Goal: Task Accomplishment & Management: Use online tool/utility

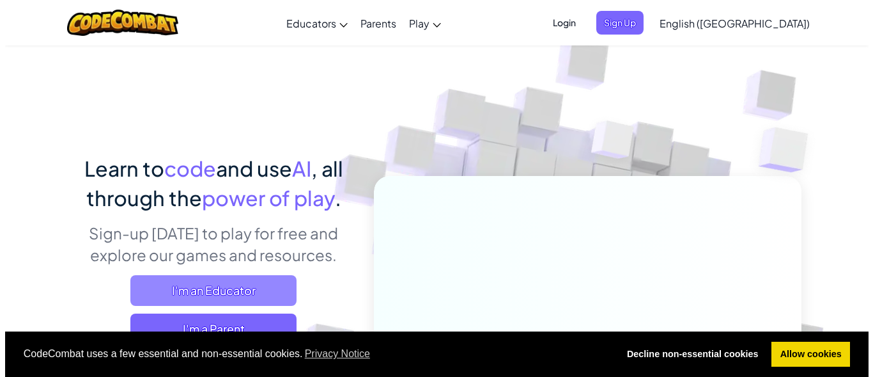
scroll to position [64, 0]
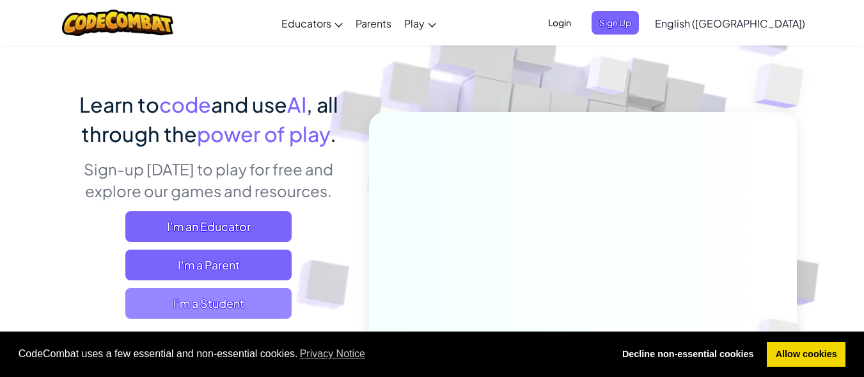
click at [173, 293] on span "I'm a Student" at bounding box center [208, 303] width 166 height 31
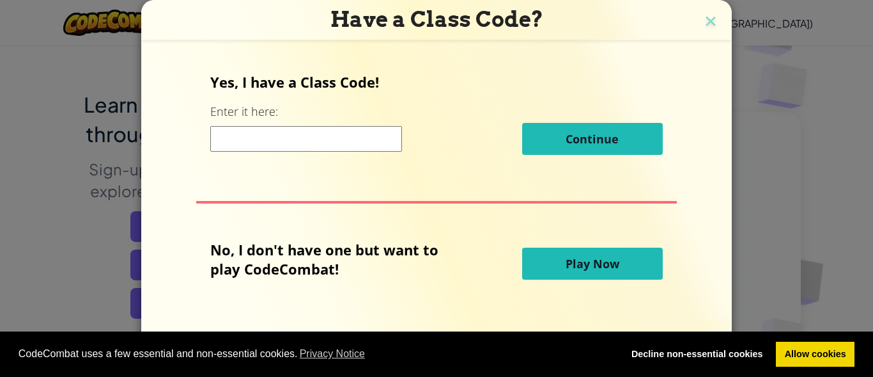
click at [576, 271] on button "Play Now" at bounding box center [592, 263] width 141 height 32
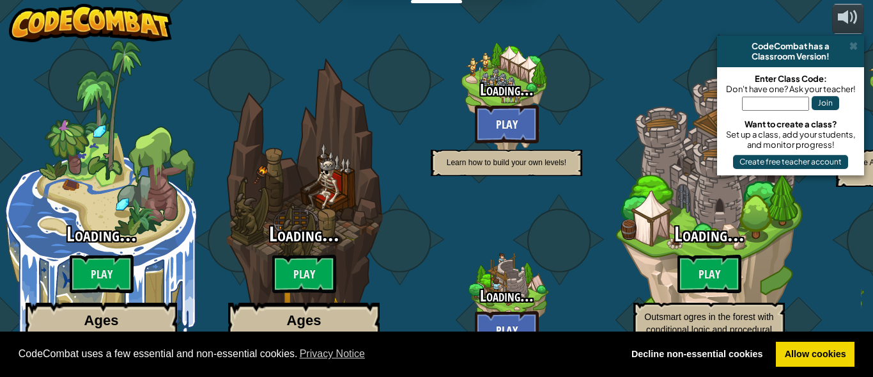
click at [576, 287] on div "Loading... Play Learn HTML, scripting and more!" at bounding box center [506, 334] width 203 height 95
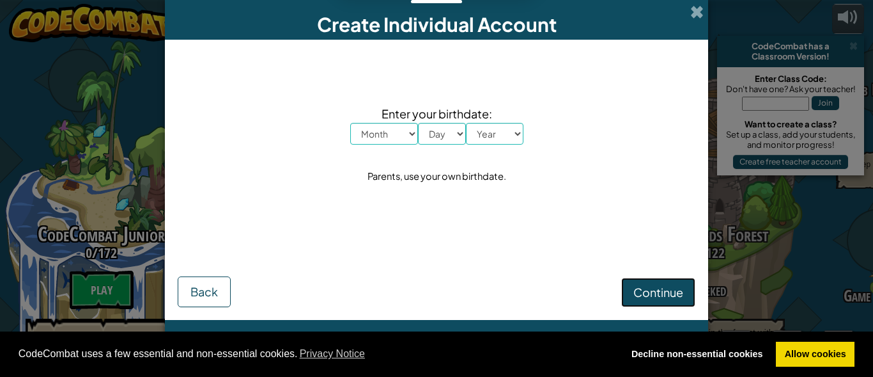
click at [694, 290] on button "Continue" at bounding box center [658, 291] width 74 height 29
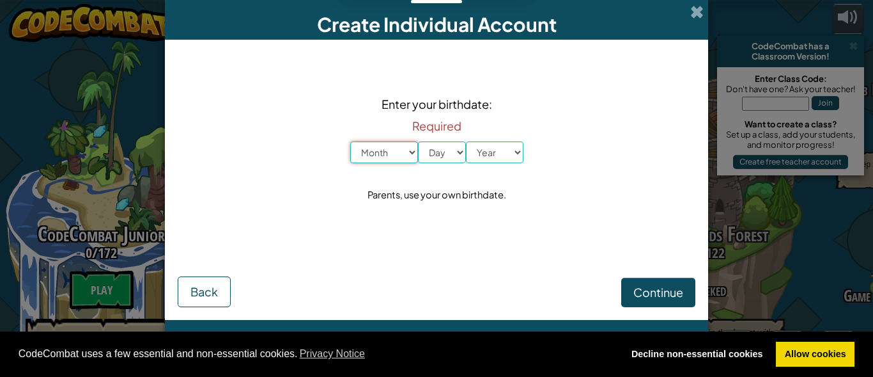
click at [366, 145] on select "Month January February March April May June July August September October Novem…" at bounding box center [384, 152] width 68 height 22
select select "12"
click at [350, 141] on select "Month January February March April May June July August September October Novem…" at bounding box center [384, 152] width 68 height 22
click at [440, 153] on select "Day 1 2 3 4 5 6 7 8 9 10 11 12 13 14 15 16 17 18 19 20 21 22 23 24 25 26 27 28 …" at bounding box center [442, 152] width 48 height 22
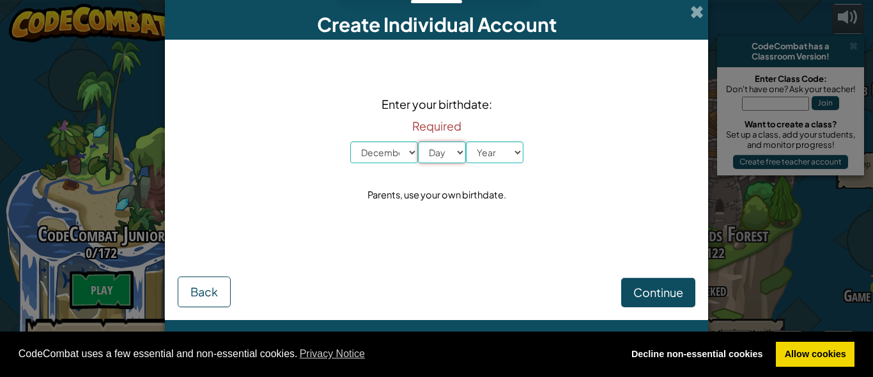
click at [437, 151] on select "Day 1 2 3 4 5 6 7 8 9 10 11 12 13 14 15 16 17 18 19 20 21 22 23 24 25 26 27 28 …" at bounding box center [442, 152] width 48 height 22
select select "13"
click at [418, 141] on select "Day 1 2 3 4 5 6 7 8 9 10 11 12 13 14 15 16 17 18 19 20 21 22 23 24 25 26 27 28 …" at bounding box center [442, 152] width 48 height 22
click at [491, 146] on select "Year [DATE] 2024 2023 2022 2021 2020 2019 2018 2017 2016 2015 2014 2013 2012 20…" at bounding box center [495, 152] width 58 height 22
select select "2013"
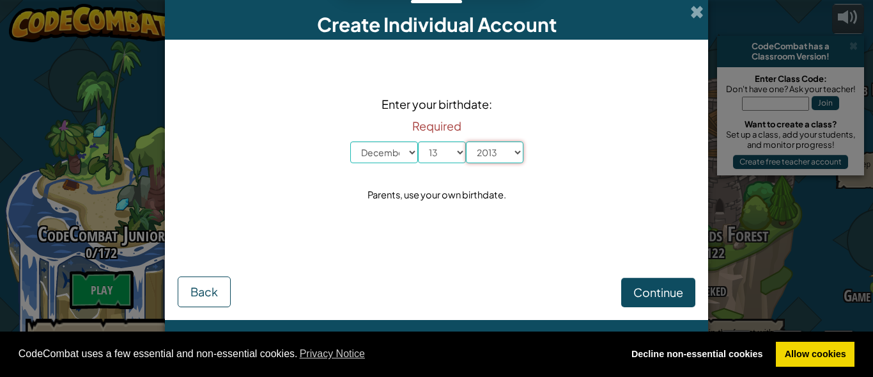
click at [466, 141] on select "Year [DATE] 2024 2023 2022 2021 2020 2019 2018 2017 2016 2015 2014 2013 2012 20…" at bounding box center [495, 152] width 58 height 22
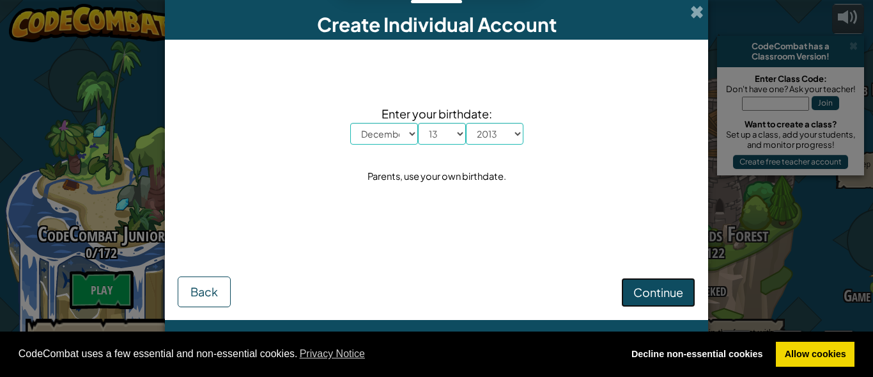
click at [666, 280] on button "Continue" at bounding box center [658, 291] width 74 height 29
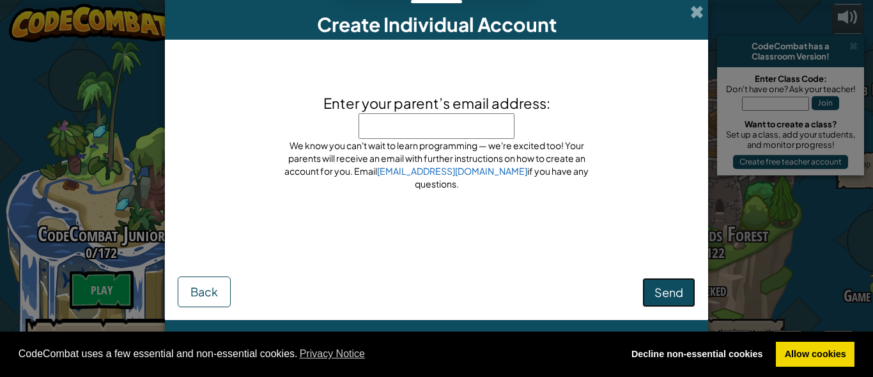
click at [663, 283] on button "Send" at bounding box center [669, 291] width 53 height 29
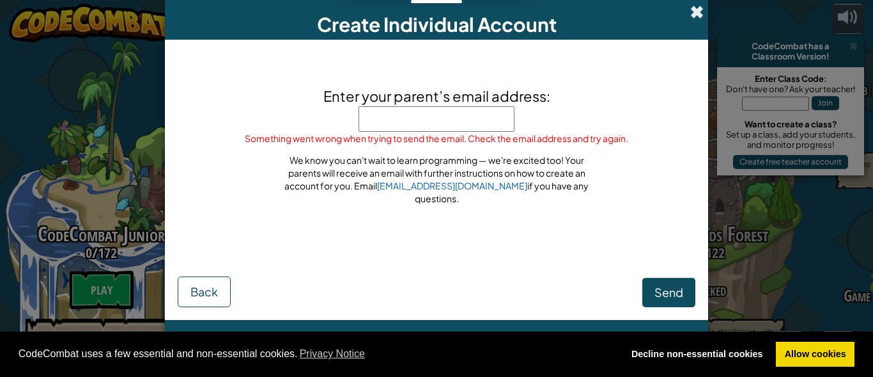
click at [695, 12] on span at bounding box center [696, 11] width 13 height 13
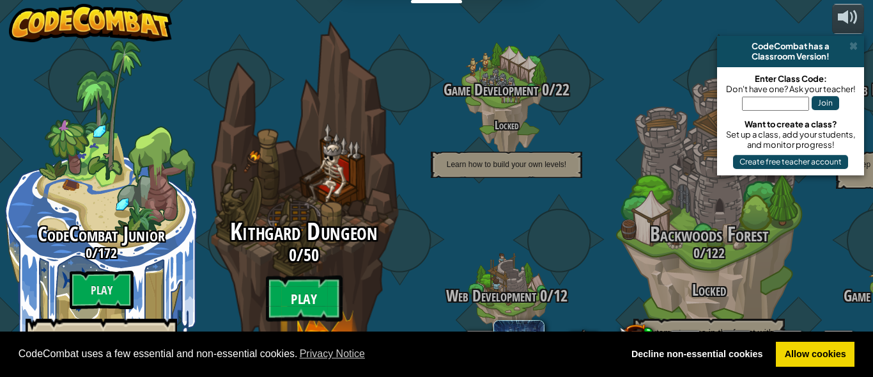
click at [313, 277] on btn "Play" at bounding box center [304, 299] width 77 height 46
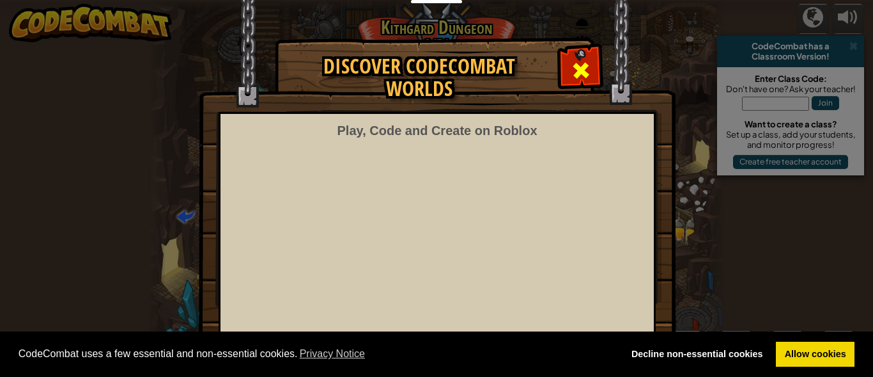
click at [584, 66] on span at bounding box center [581, 70] width 20 height 20
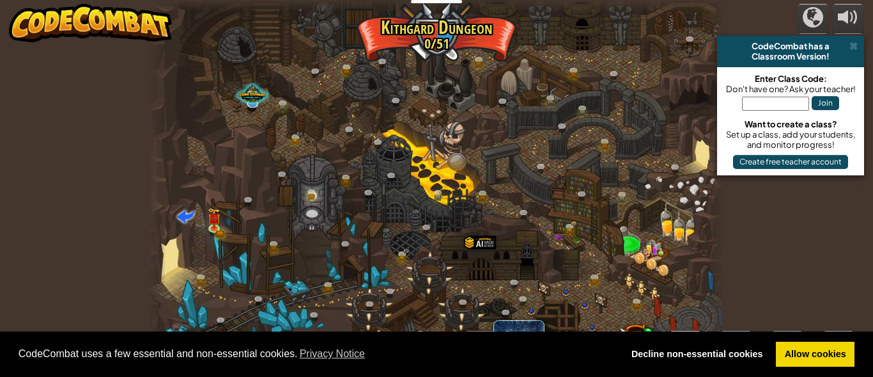
drag, startPoint x: 426, startPoint y: 105, endPoint x: 419, endPoint y: 101, distance: 8.6
click at [421, 102] on div at bounding box center [436, 188] width 576 height 377
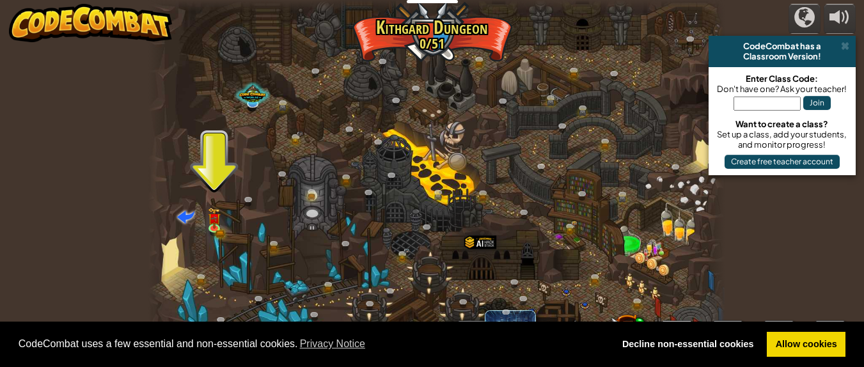
click at [456, 4] on div at bounding box center [436, 6] width 576 height 12
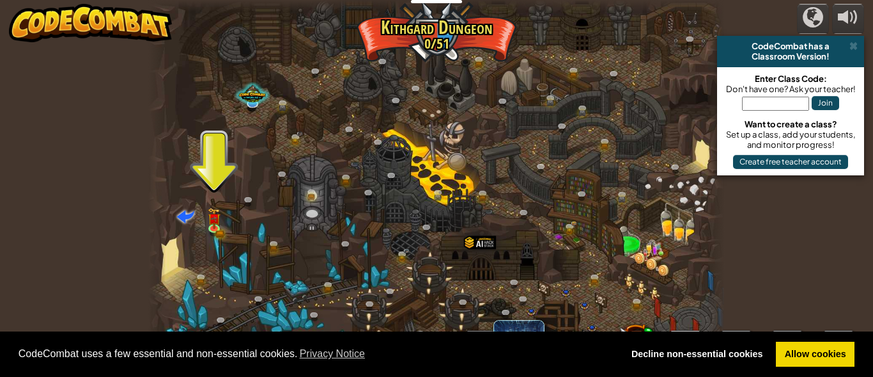
click at [222, 252] on div at bounding box center [436, 188] width 576 height 377
click at [201, 215] on div at bounding box center [436, 188] width 576 height 377
click at [212, 226] on img at bounding box center [214, 213] width 13 height 29
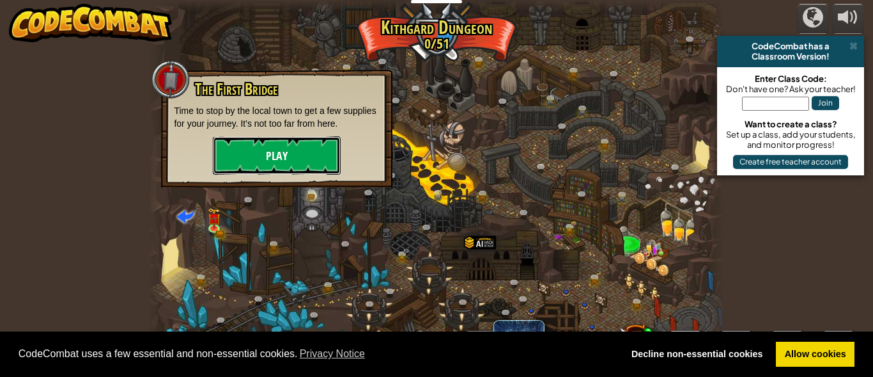
click at [242, 148] on button "Play" at bounding box center [277, 155] width 128 height 38
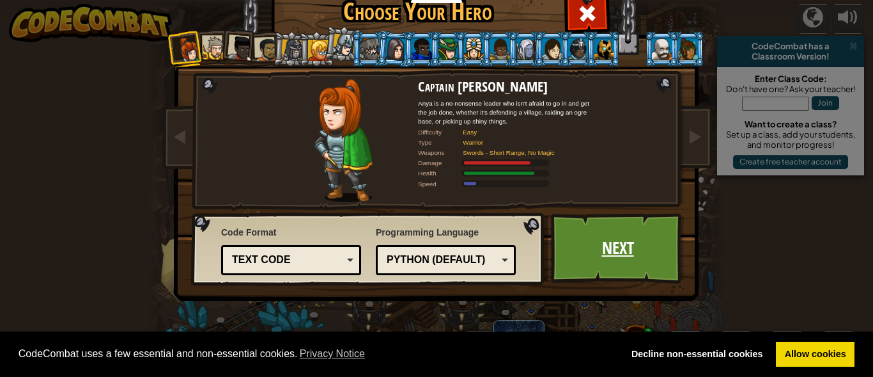
click at [648, 265] on link "Next" at bounding box center [618, 248] width 134 height 70
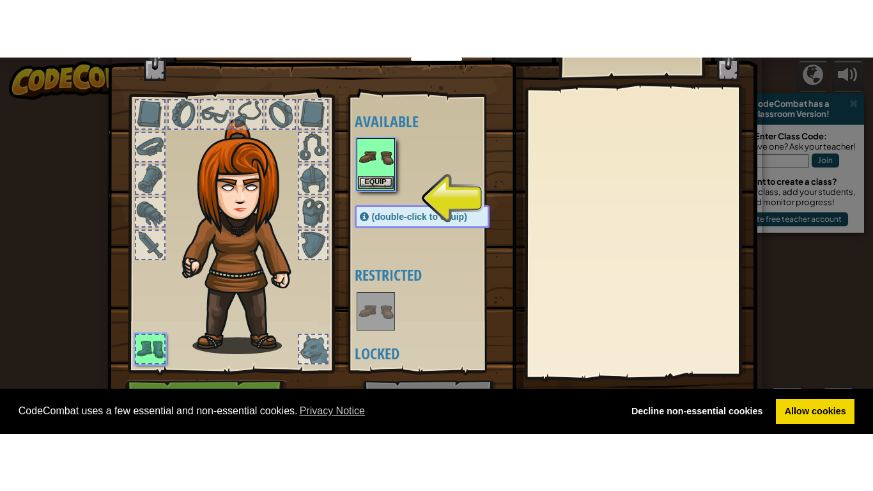
scroll to position [65, 0]
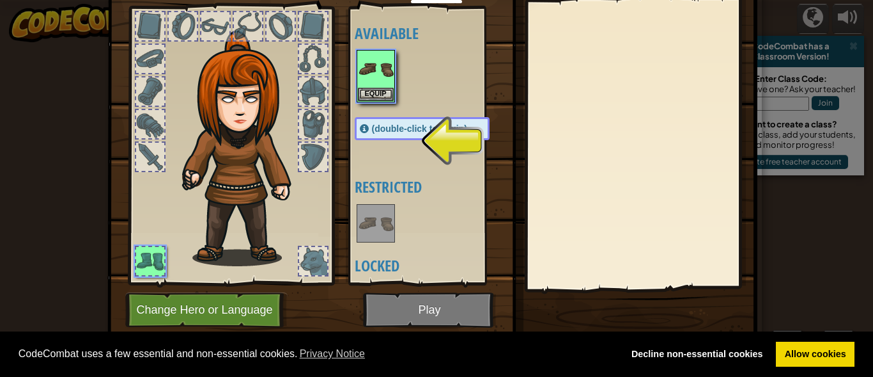
click at [415, 69] on div at bounding box center [435, 76] width 160 height 56
click at [358, 72] on img at bounding box center [376, 69] width 36 height 36
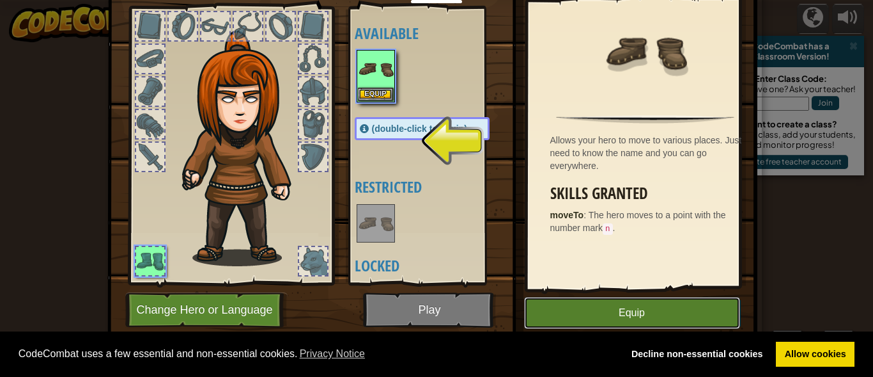
click at [598, 306] on button "Equip" at bounding box center [632, 313] width 216 height 32
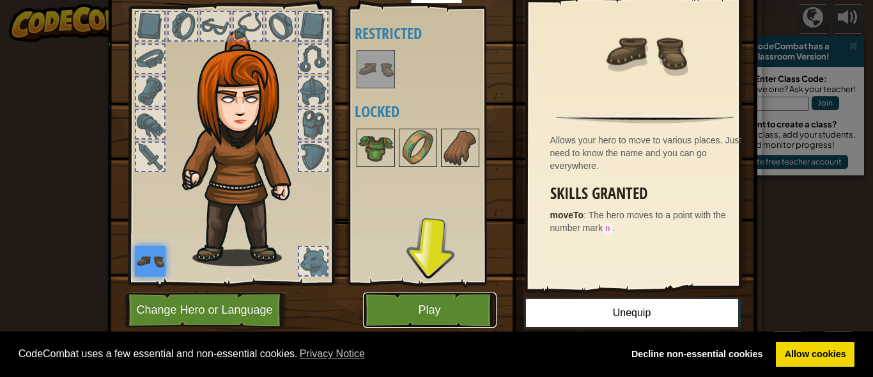
click at [405, 313] on button "Play" at bounding box center [430, 309] width 134 height 35
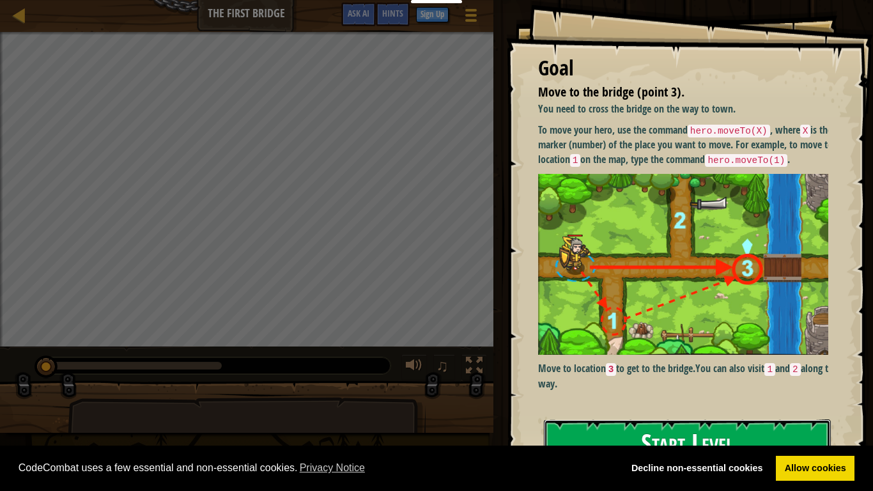
click at [608, 376] on button "Start Level" at bounding box center [687, 444] width 287 height 51
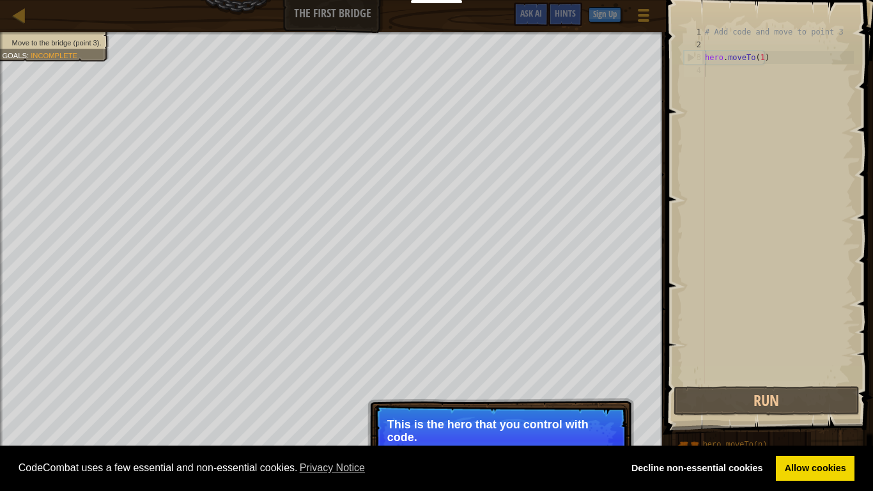
click at [382, 376] on p "Continue This is the hero that you control with code." at bounding box center [501, 441] width 254 height 72
drag, startPoint x: 454, startPoint y: 408, endPoint x: 454, endPoint y: 419, distance: 10.9
click at [454, 376] on p "Continue Get to the bridge by going to point 3 on the map." at bounding box center [501, 441] width 254 height 73
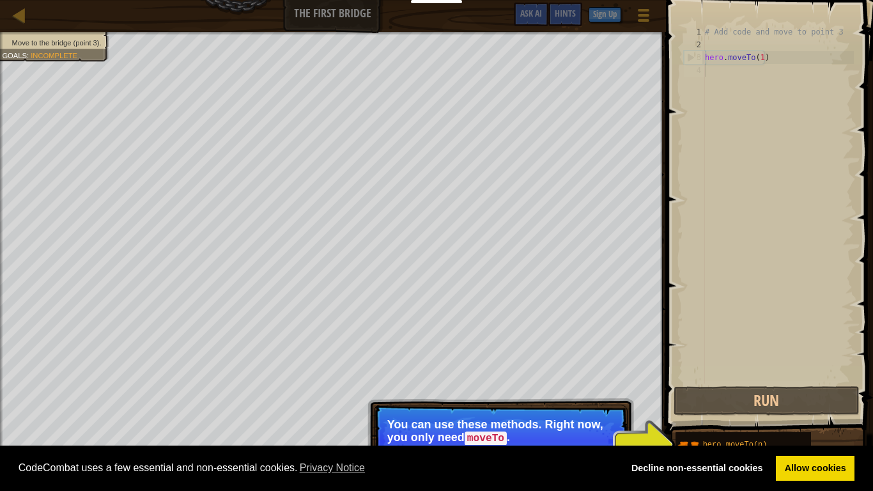
click at [504, 376] on p "Continue You can use these methods. Right now, you only need moveTo ." at bounding box center [501, 441] width 254 height 73
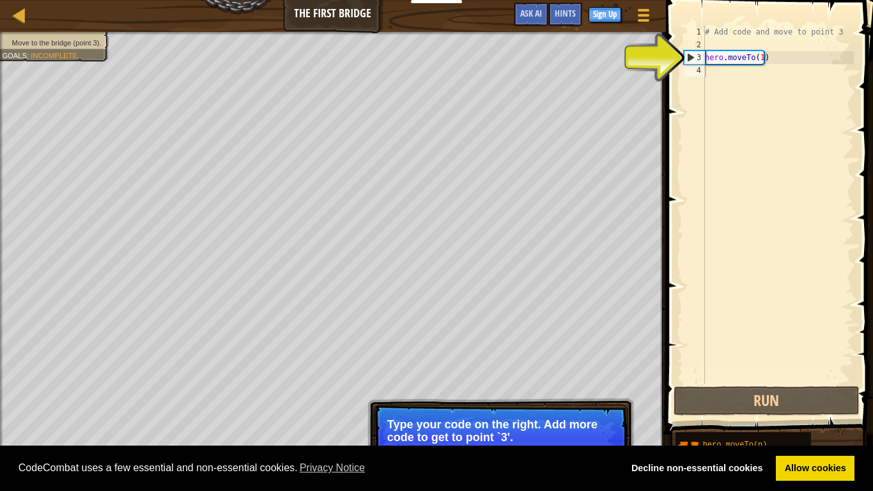
click at [504, 376] on p "Continue Type your code on the right. Add more code to get to point `3'." at bounding box center [501, 441] width 254 height 72
click at [483, 376] on p "Type your code on the right. Add more code to get to point `3'." at bounding box center [500, 431] width 227 height 26
click at [482, 376] on p "Type your code on the right. Add more code to get to point `3'." at bounding box center [500, 431] width 227 height 26
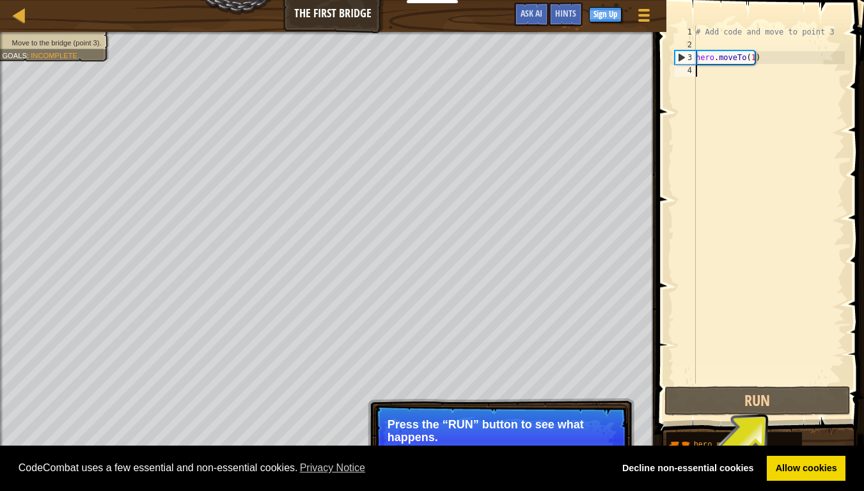
click at [482, 376] on p "Press the “RUN” button to see what happens." at bounding box center [500, 431] width 227 height 26
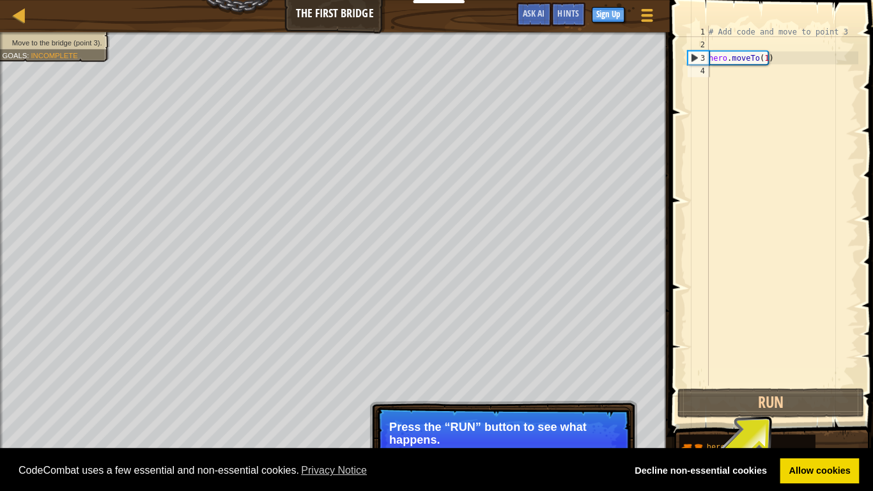
click at [482, 376] on p "Press the “RUN” button to see what happens." at bounding box center [500, 431] width 227 height 26
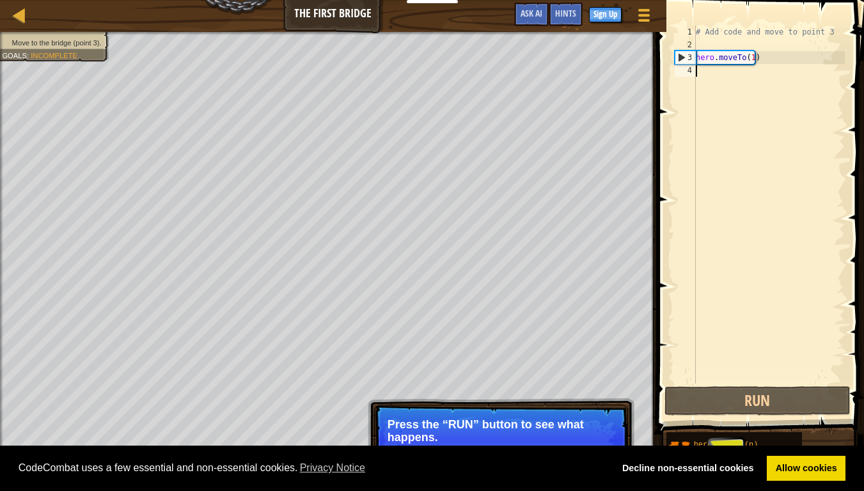
click at [482, 376] on p "Press the “RUN” button to see what happens." at bounding box center [500, 431] width 227 height 26
click at [481, 376] on p "Press the “RUN” button to see what happens." at bounding box center [500, 431] width 227 height 26
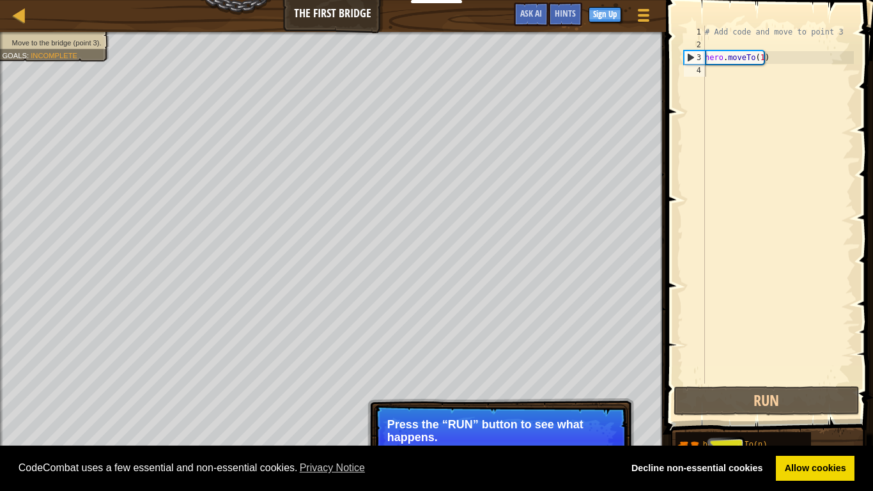
click at [481, 376] on p "Press the “RUN” button to see what happens." at bounding box center [500, 431] width 227 height 26
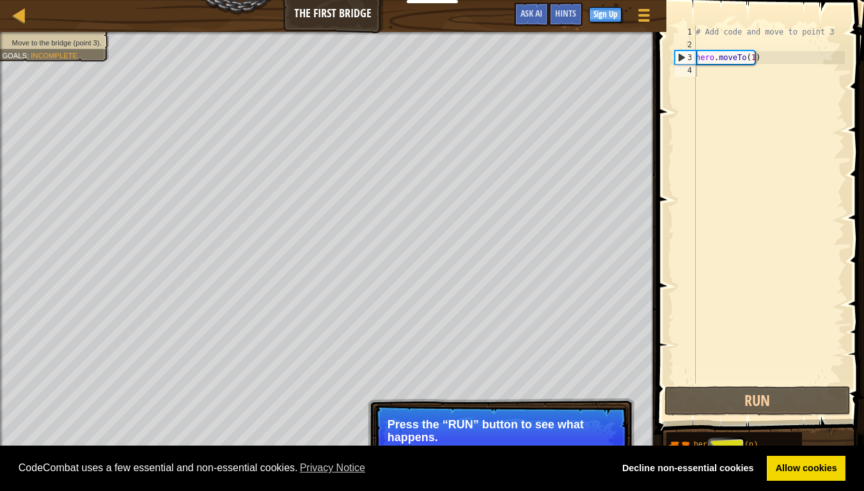
click at [481, 376] on p "Press the “RUN” button to see what happens." at bounding box center [500, 431] width 227 height 26
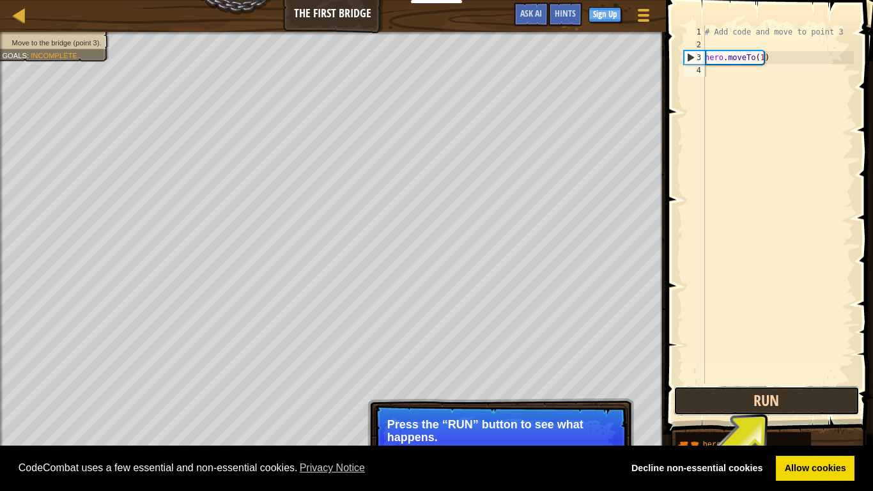
click at [690, 376] on button "Run" at bounding box center [767, 400] width 186 height 29
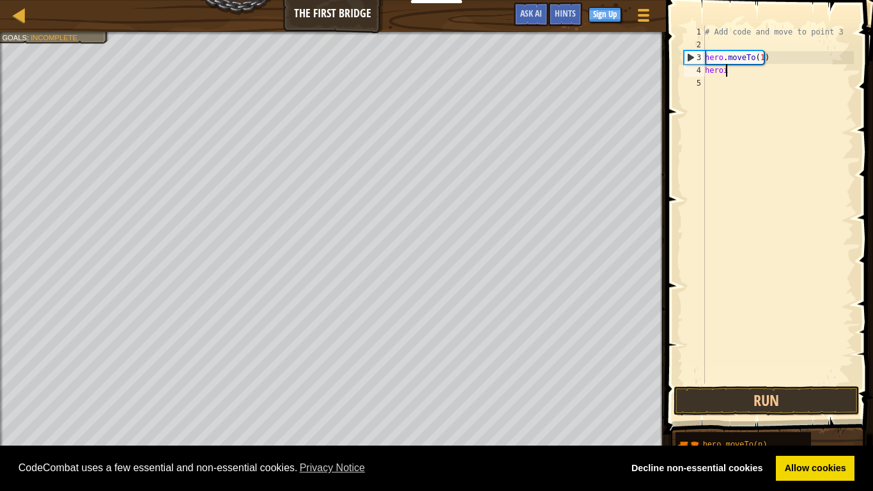
scroll to position [6, 1]
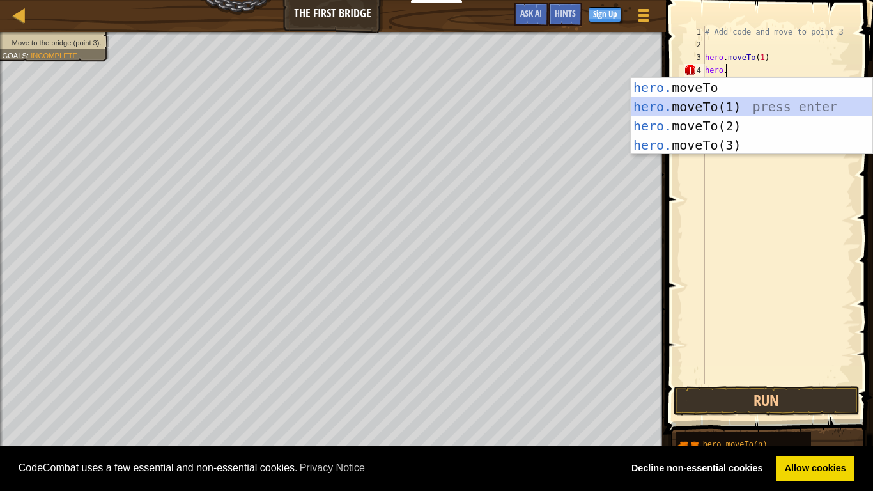
click at [682, 114] on div "hero. moveTo press enter hero. moveTo(1) press enter hero. moveTo(2) press ente…" at bounding box center [752, 135] width 242 height 115
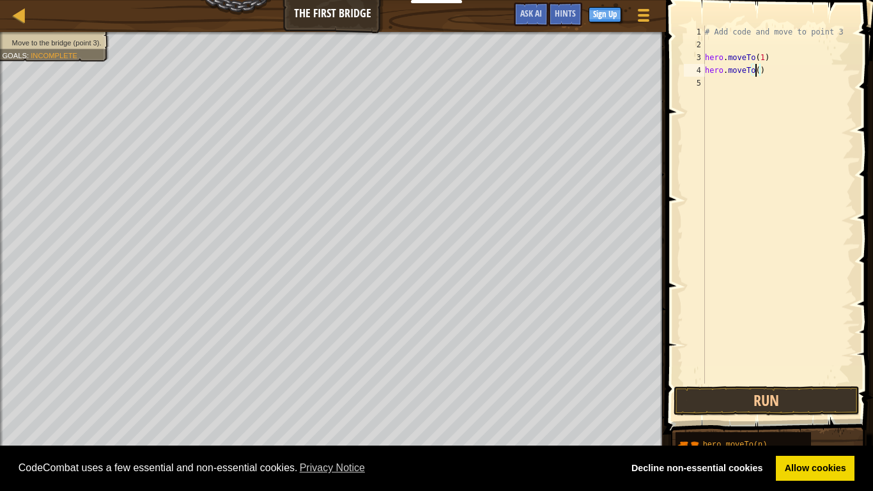
scroll to position [6, 4]
type textarea "hero.moveTo(3)"
click at [776, 376] on button "Run" at bounding box center [767, 400] width 186 height 29
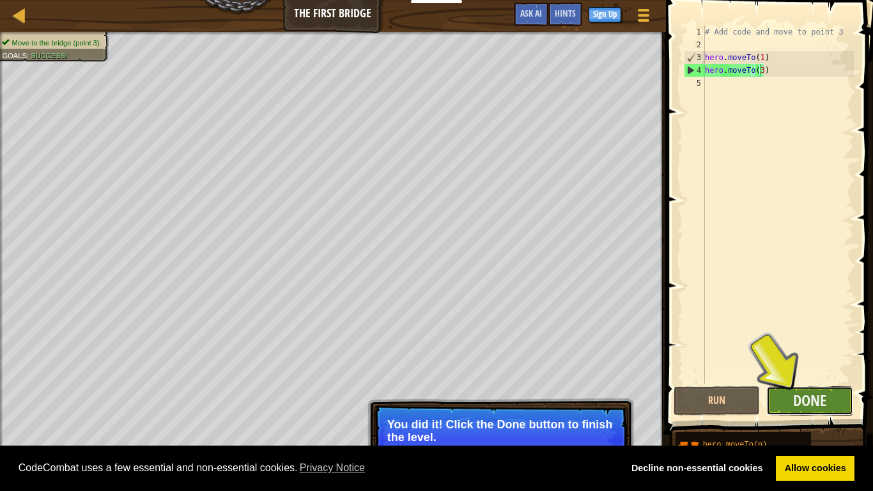
click at [829, 376] on button "Done" at bounding box center [810, 400] width 87 height 29
